Goal: Information Seeking & Learning: Learn about a topic

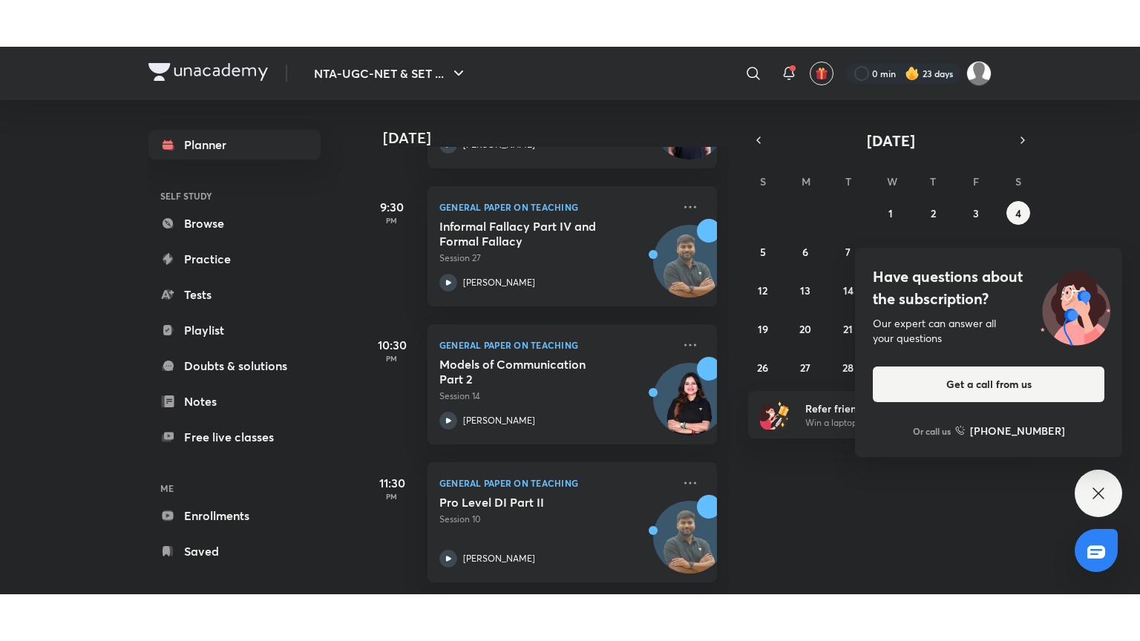
scroll to position [472, 0]
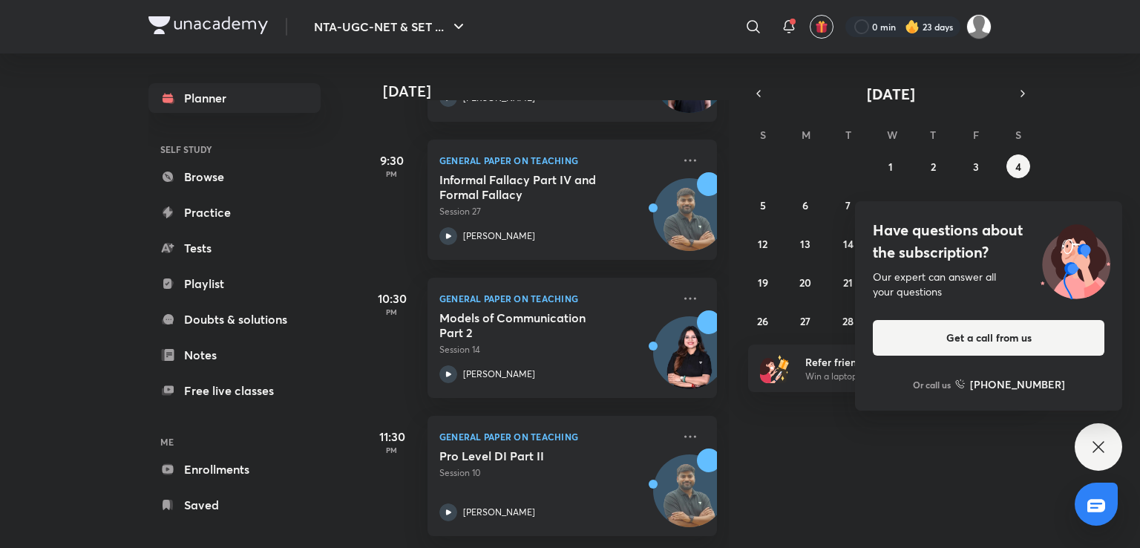
click at [1096, 447] on icon at bounding box center [1098, 447] width 18 height 18
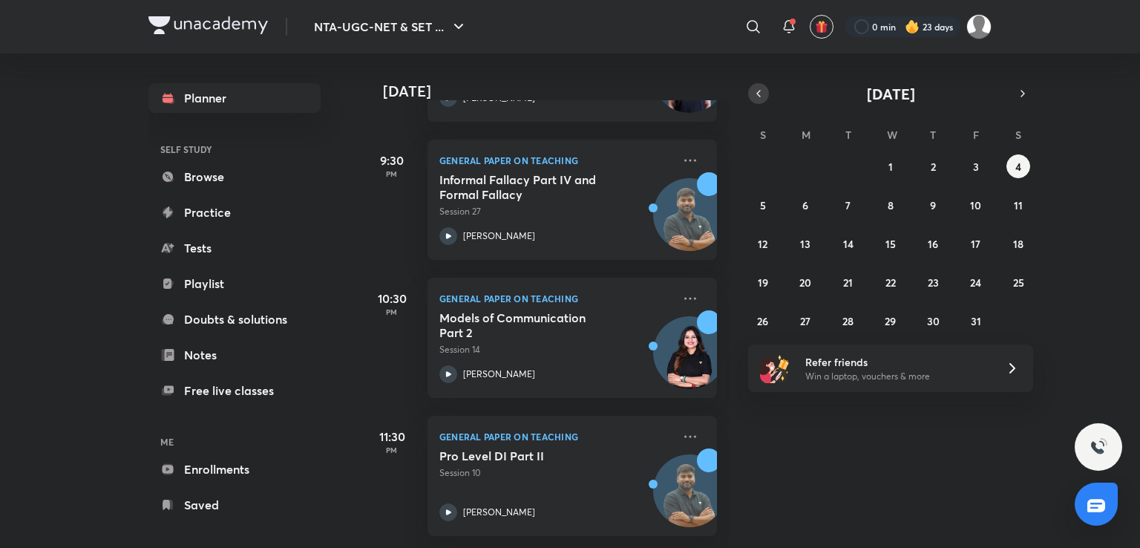
click at [756, 92] on icon "button" at bounding box center [758, 93] width 12 height 13
click at [848, 279] on abbr "23" at bounding box center [847, 282] width 11 height 14
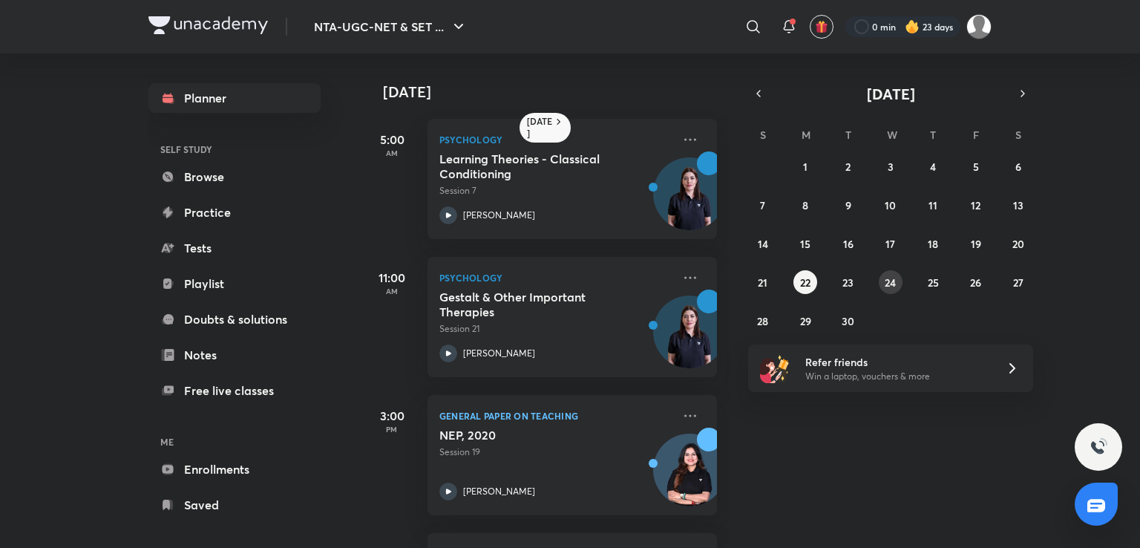
click at [895, 283] on abbr "24" at bounding box center [889, 282] width 11 height 14
click at [933, 290] on button "25" at bounding box center [933, 282] width 24 height 24
click at [587, 163] on h5 "Learning Theories - Cognitive Approach" at bounding box center [531, 166] width 185 height 30
